Goal: Task Accomplishment & Management: Complete application form

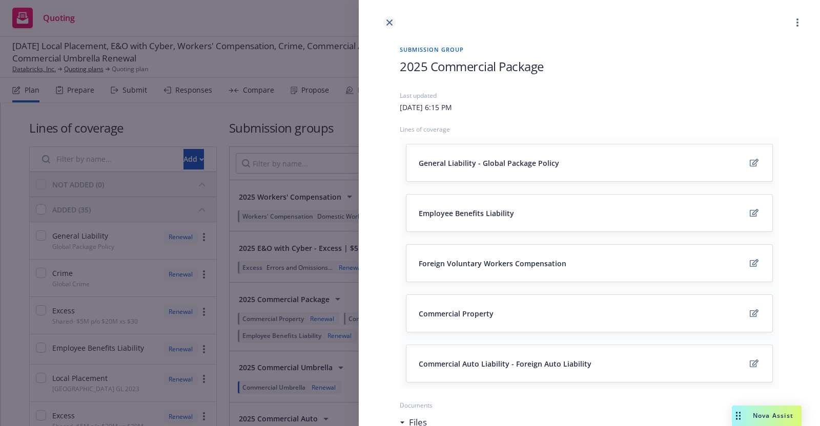
click at [392, 21] on icon "close" at bounding box center [390, 22] width 6 height 6
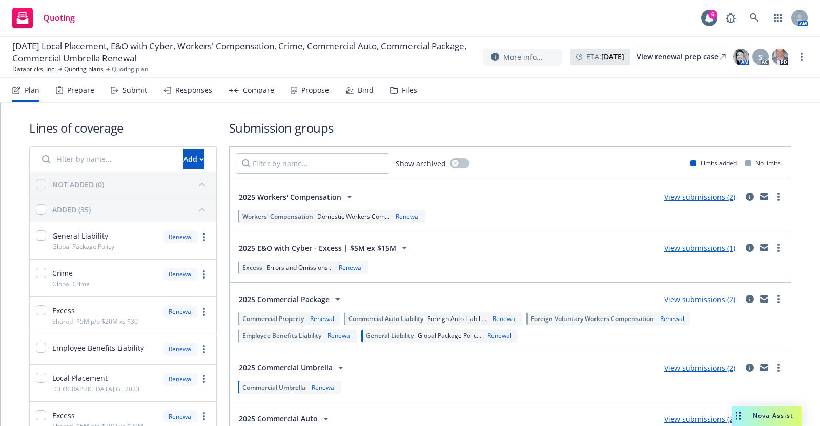
click at [137, 93] on div "Submit" at bounding box center [135, 90] width 25 height 8
